Goal: Task Accomplishment & Management: Manage account settings

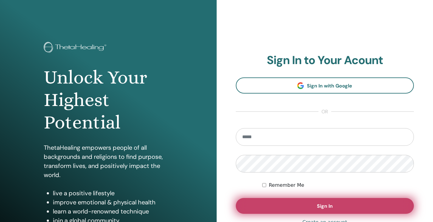
type input "**********"
click at [340, 203] on button "Sign In" at bounding box center [325, 206] width 179 height 16
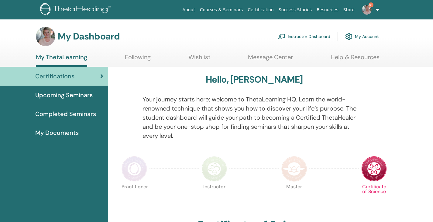
click at [313, 33] on link "Instructor Dashboard" at bounding box center [304, 36] width 52 height 13
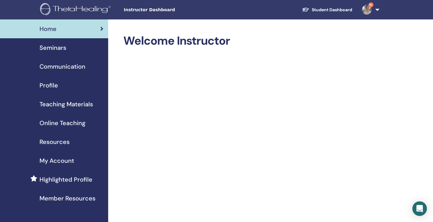
click at [335, 8] on link "Student Dashboard" at bounding box center [327, 9] width 60 height 11
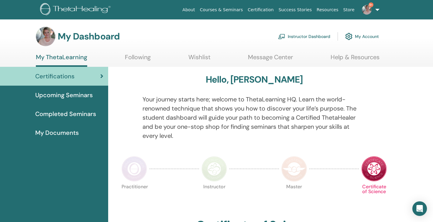
click at [316, 34] on link "Instructor Dashboard" at bounding box center [304, 36] width 52 height 13
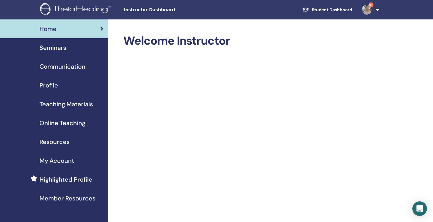
click at [61, 44] on span "Seminars" at bounding box center [53, 47] width 27 height 9
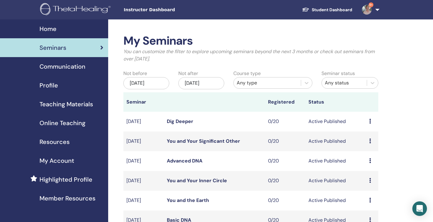
click at [179, 218] on link "Basic DNA" at bounding box center [179, 220] width 24 height 6
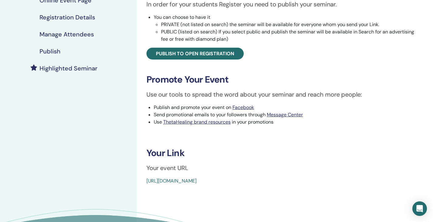
scroll to position [115, 0]
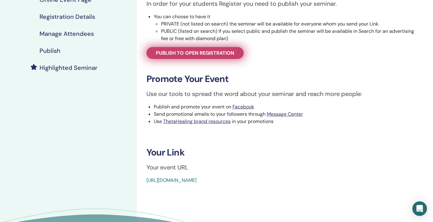
click at [214, 53] on span "Publish to open registration" at bounding box center [195, 53] width 78 height 6
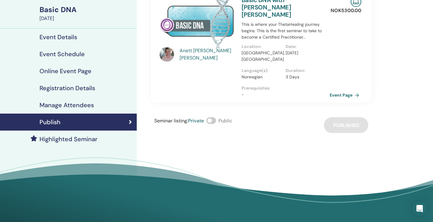
scroll to position [43, 0]
click at [210, 118] on span at bounding box center [212, 121] width 10 height 7
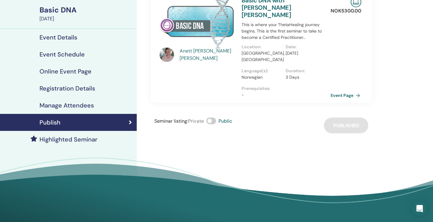
click at [340, 91] on link "Event Page" at bounding box center [347, 95] width 32 height 9
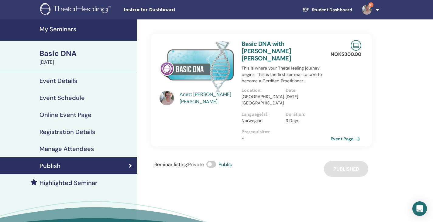
click at [338, 134] on link "Event Page" at bounding box center [347, 138] width 32 height 9
